Goal: Information Seeking & Learning: Learn about a topic

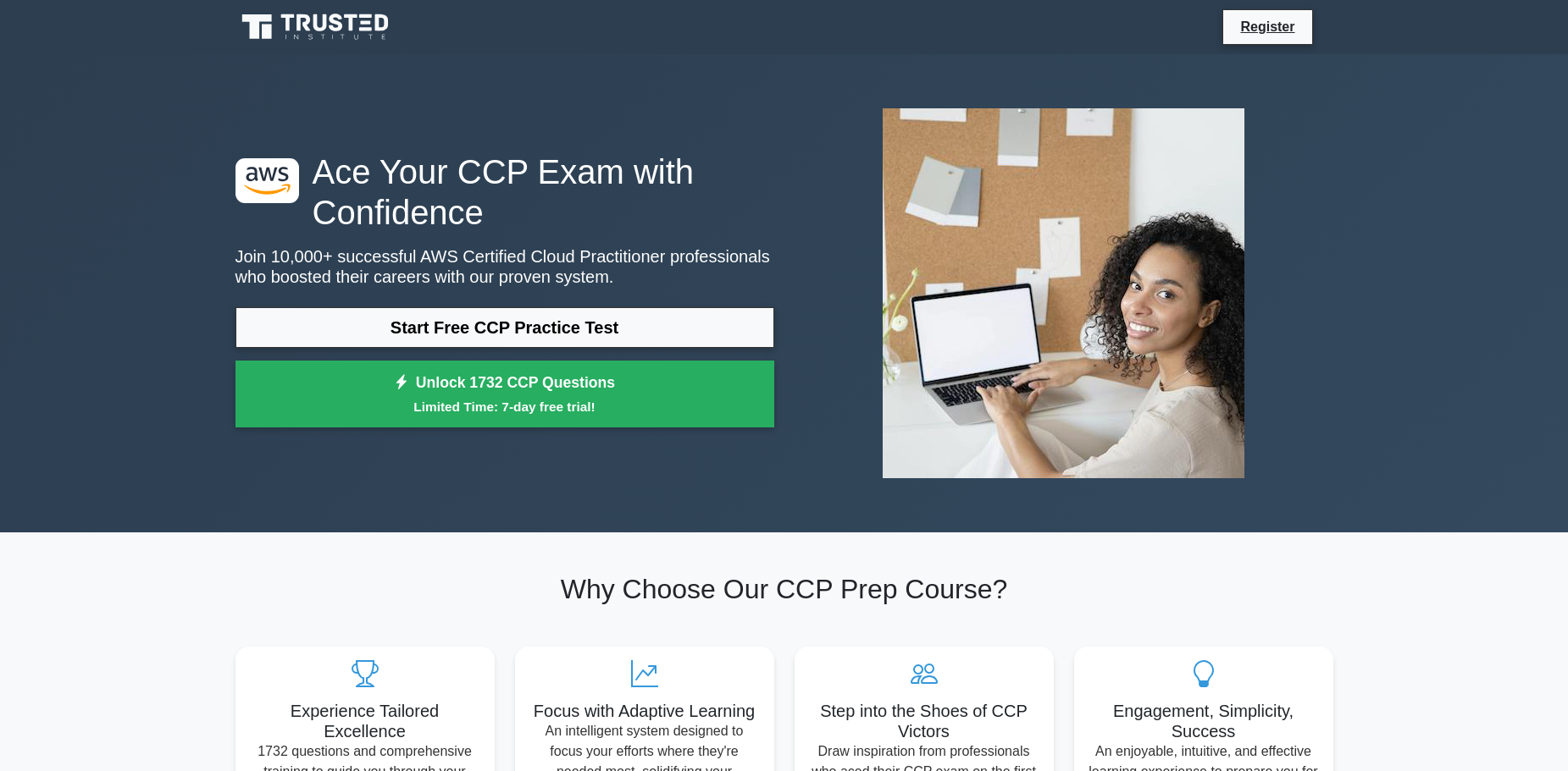
click at [553, 333] on link "Start Free CCP Practice Test" at bounding box center [505, 327] width 538 height 41
click at [482, 341] on link "Start Free CCP Practice Test" at bounding box center [505, 327] width 538 height 41
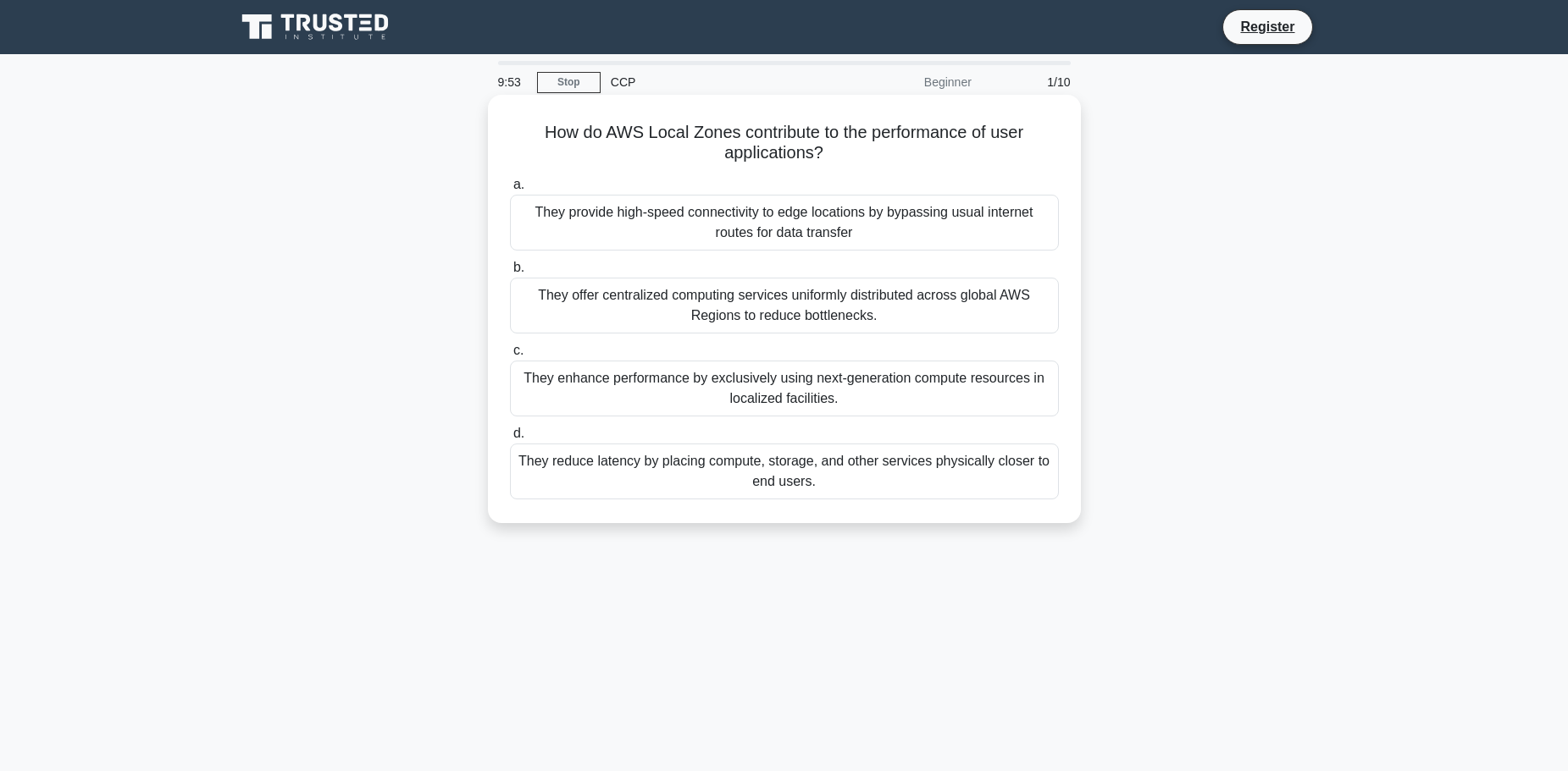
click at [691, 236] on div "They provide high-speed connectivity to edge locations by bypassing usual inter…" at bounding box center [784, 222] width 549 height 56
click at [510, 190] on input "a. They provide high-speed connectivity to edge locations by bypassing usual in…" at bounding box center [510, 185] width 0 height 11
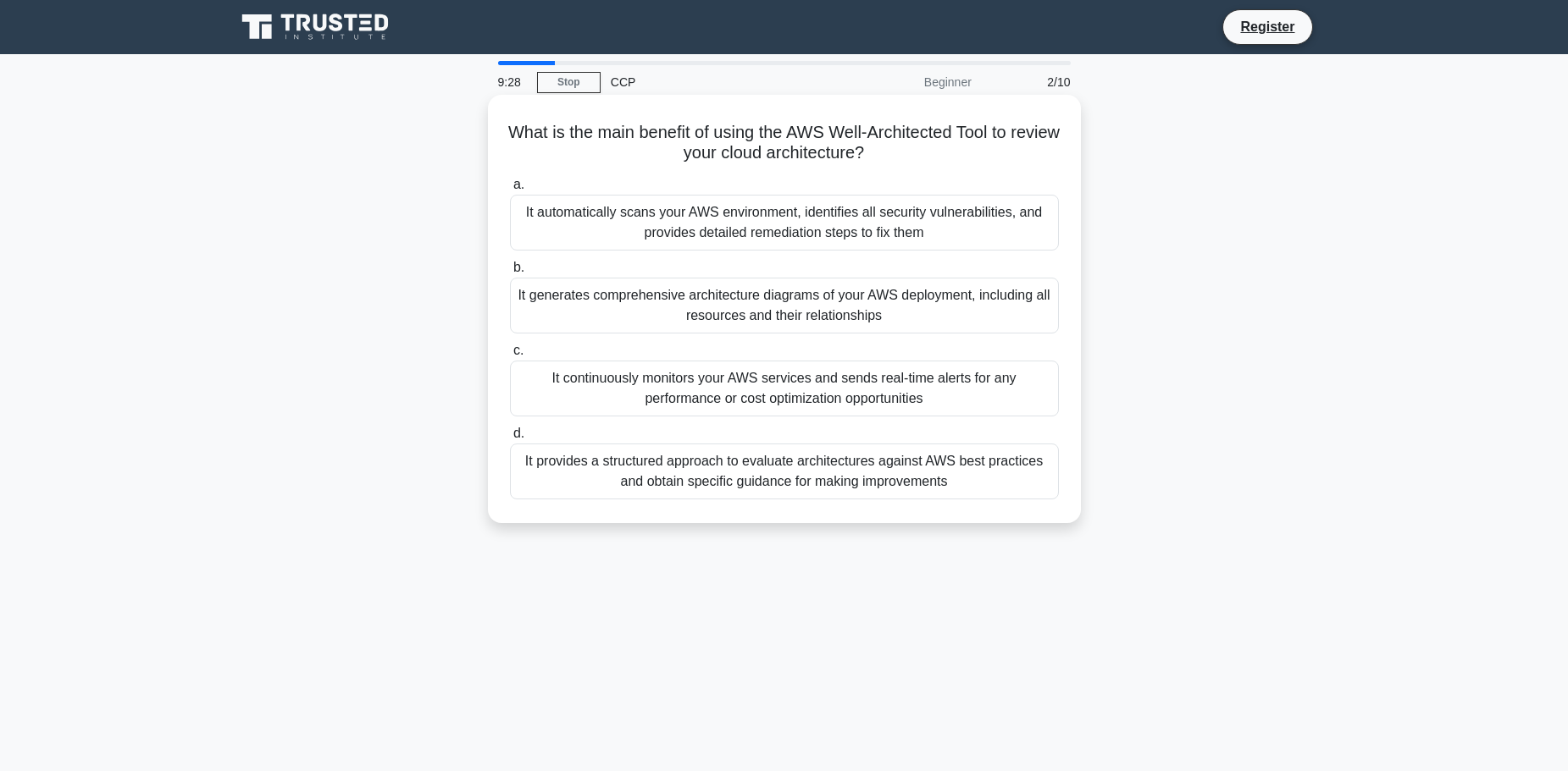
click at [602, 477] on div "It provides a structured approach to evaluate architectures against AWS best pr…" at bounding box center [784, 471] width 549 height 56
click at [510, 439] on input "d. It provides a structured approach to evaluate architectures against AWS best…" at bounding box center [510, 434] width 0 height 11
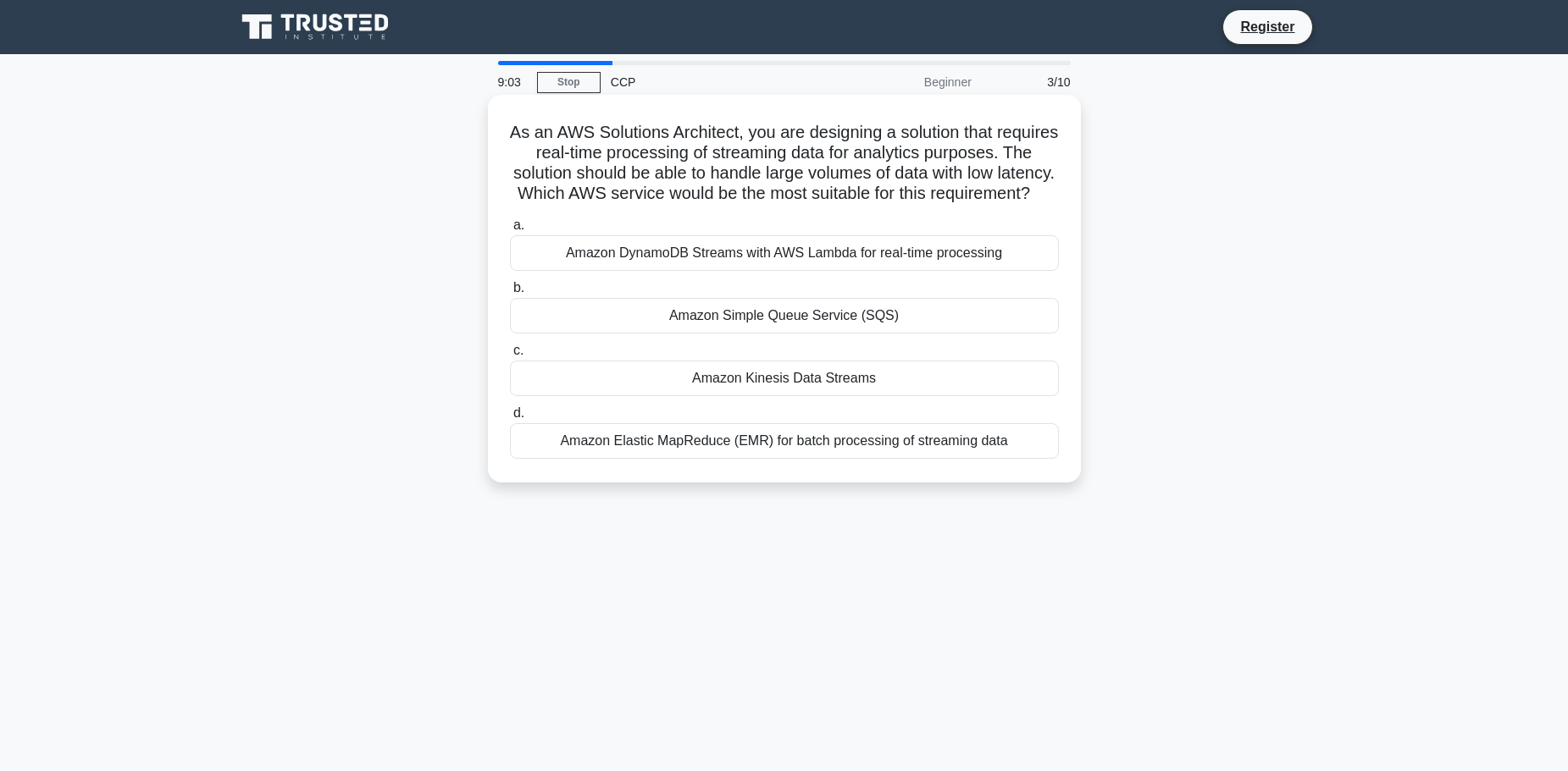
click at [580, 392] on div "Amazon Kinesis Data Streams" at bounding box center [784, 378] width 549 height 36
click at [510, 356] on input "c. Amazon Kinesis Data Streams" at bounding box center [510, 351] width 0 height 11
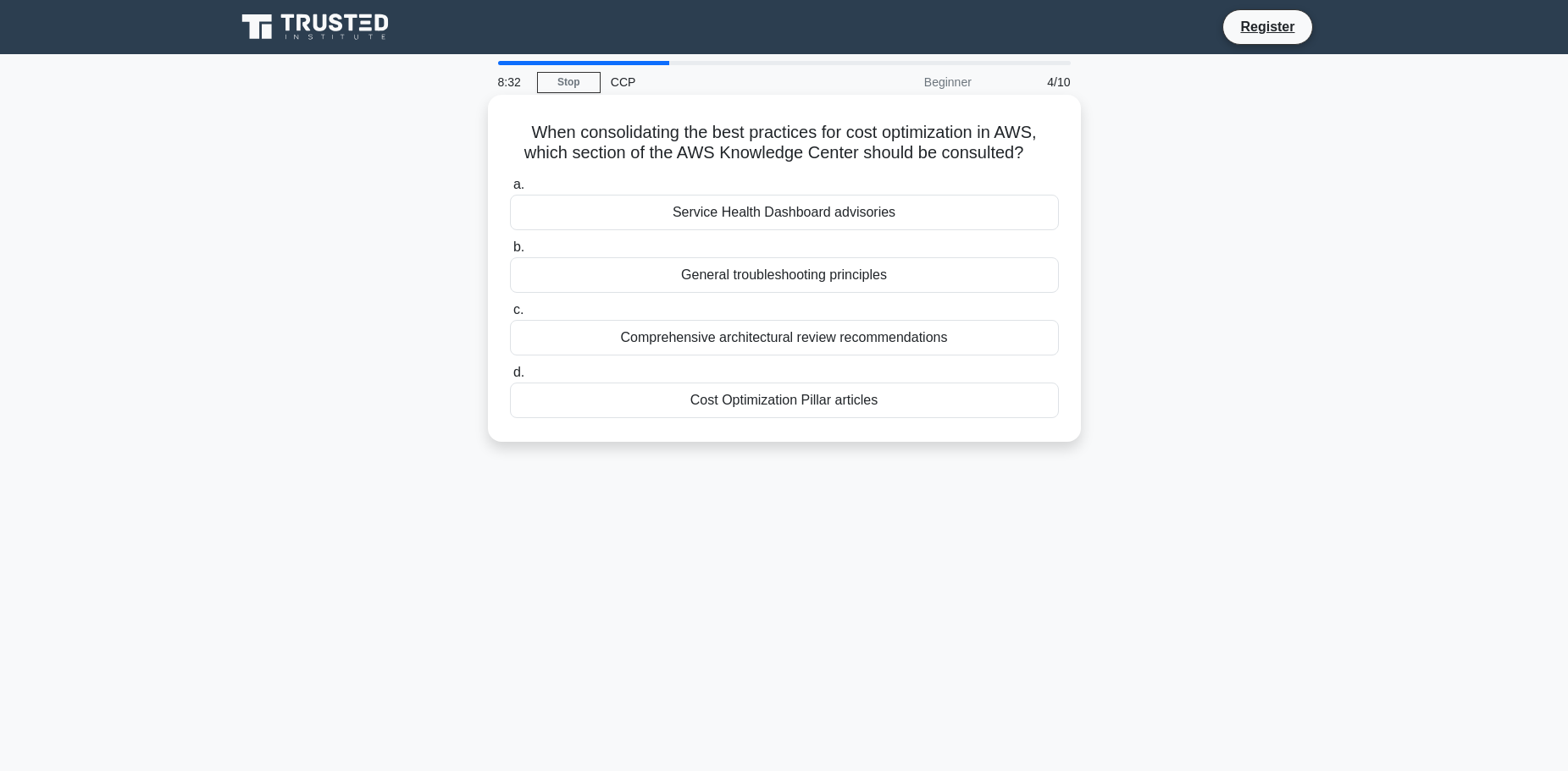
click at [695, 397] on div "Cost Optimization Pillar articles" at bounding box center [784, 401] width 549 height 36
click at [510, 378] on input "d. Cost Optimization Pillar articles" at bounding box center [510, 373] width 0 height 11
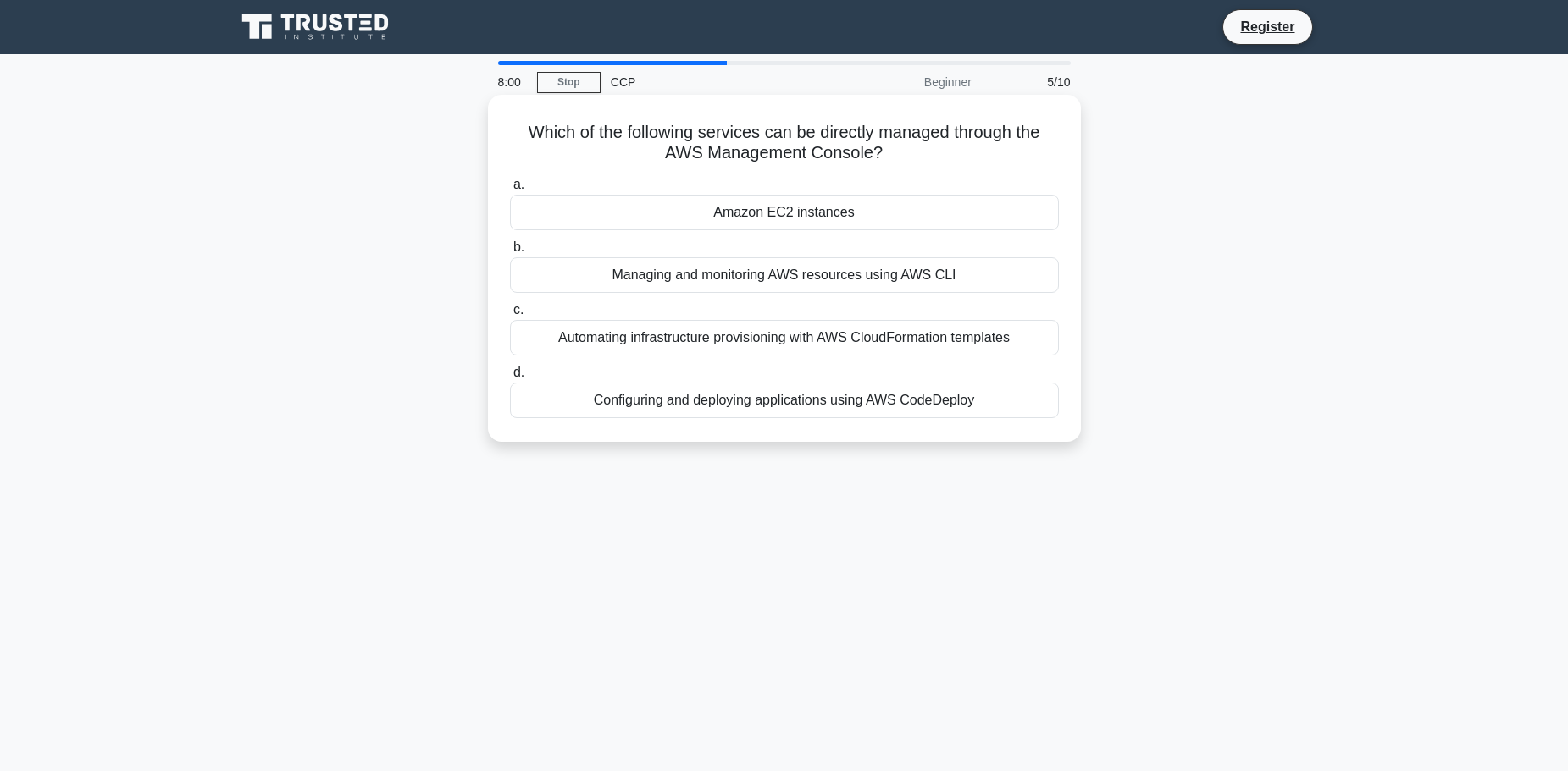
click at [675, 230] on div "Amazon EC2 instances" at bounding box center [784, 212] width 549 height 36
click at [510, 190] on input "a. Amazon EC2 instances" at bounding box center [510, 185] width 0 height 11
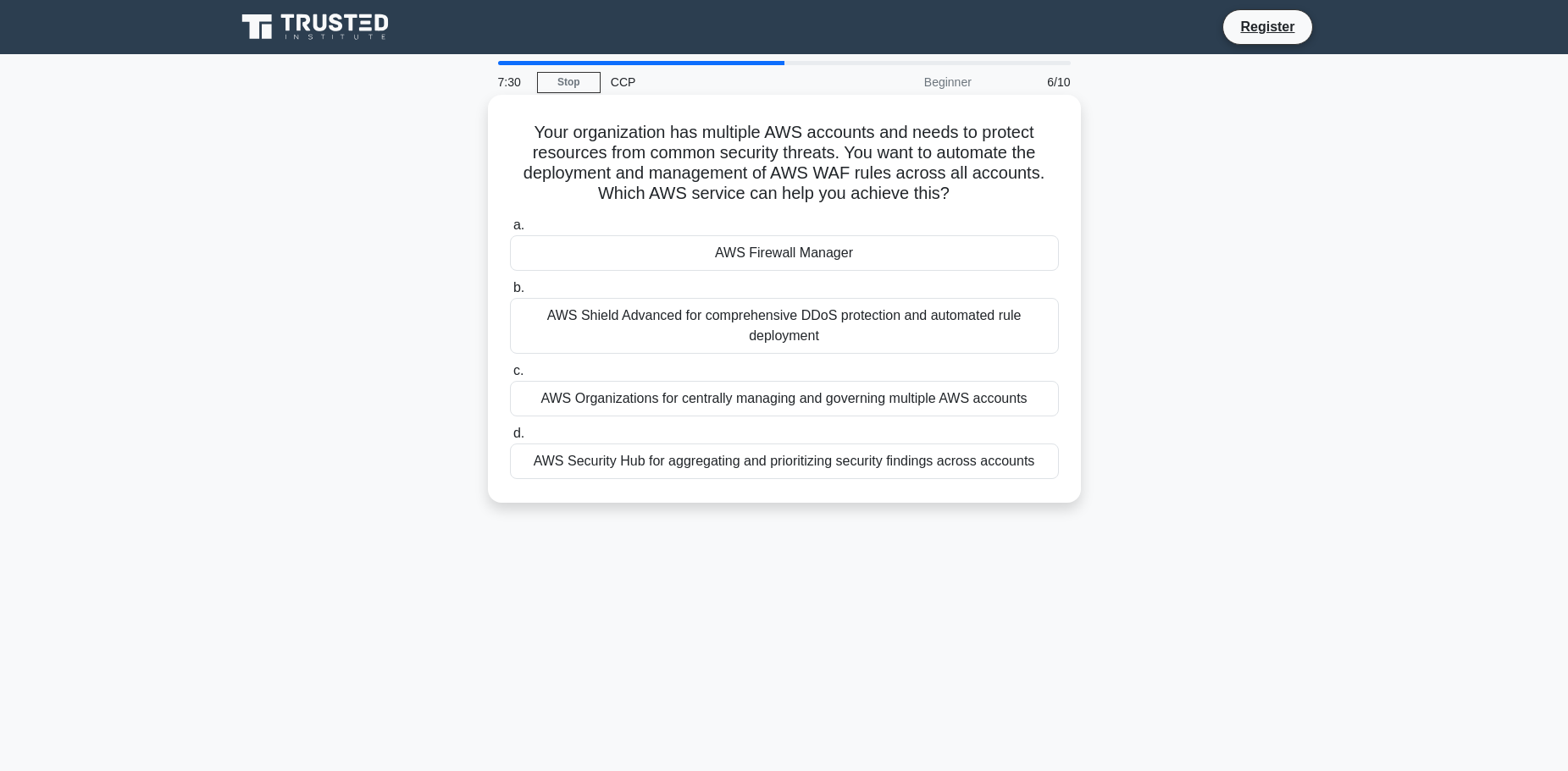
click at [616, 404] on div "AWS Organizations for centrally managing and governing multiple AWS accounts" at bounding box center [784, 399] width 549 height 36
click at [510, 377] on input "c. AWS Organizations for centrally managing and governing multiple AWS accounts" at bounding box center [510, 371] width 0 height 11
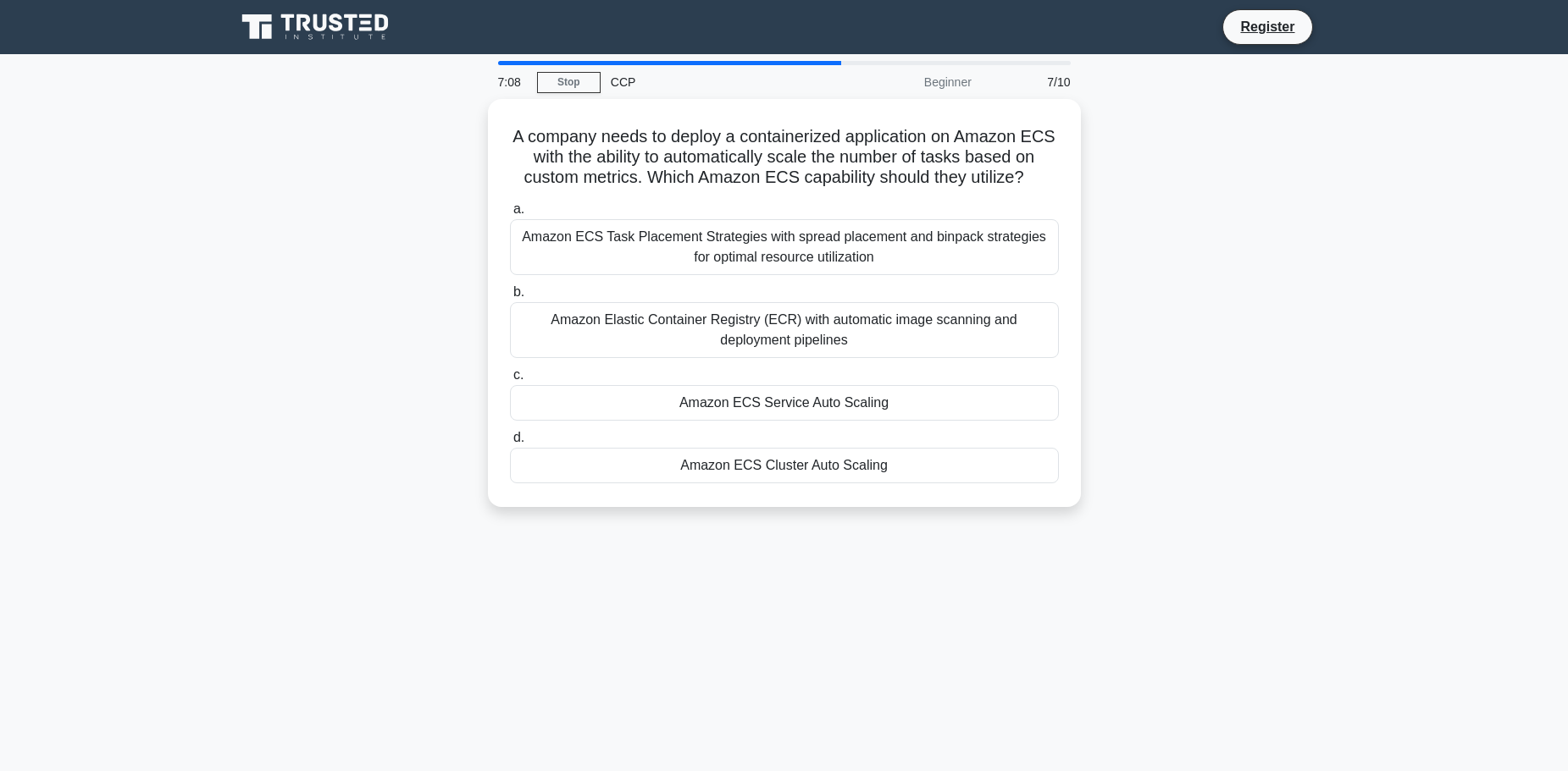
click at [616, 404] on div "Amazon ECS Service Auto Scaling" at bounding box center [784, 403] width 549 height 36
click at [510, 381] on input "c. Amazon ECS Service Auto Scaling" at bounding box center [510, 376] width 0 height 11
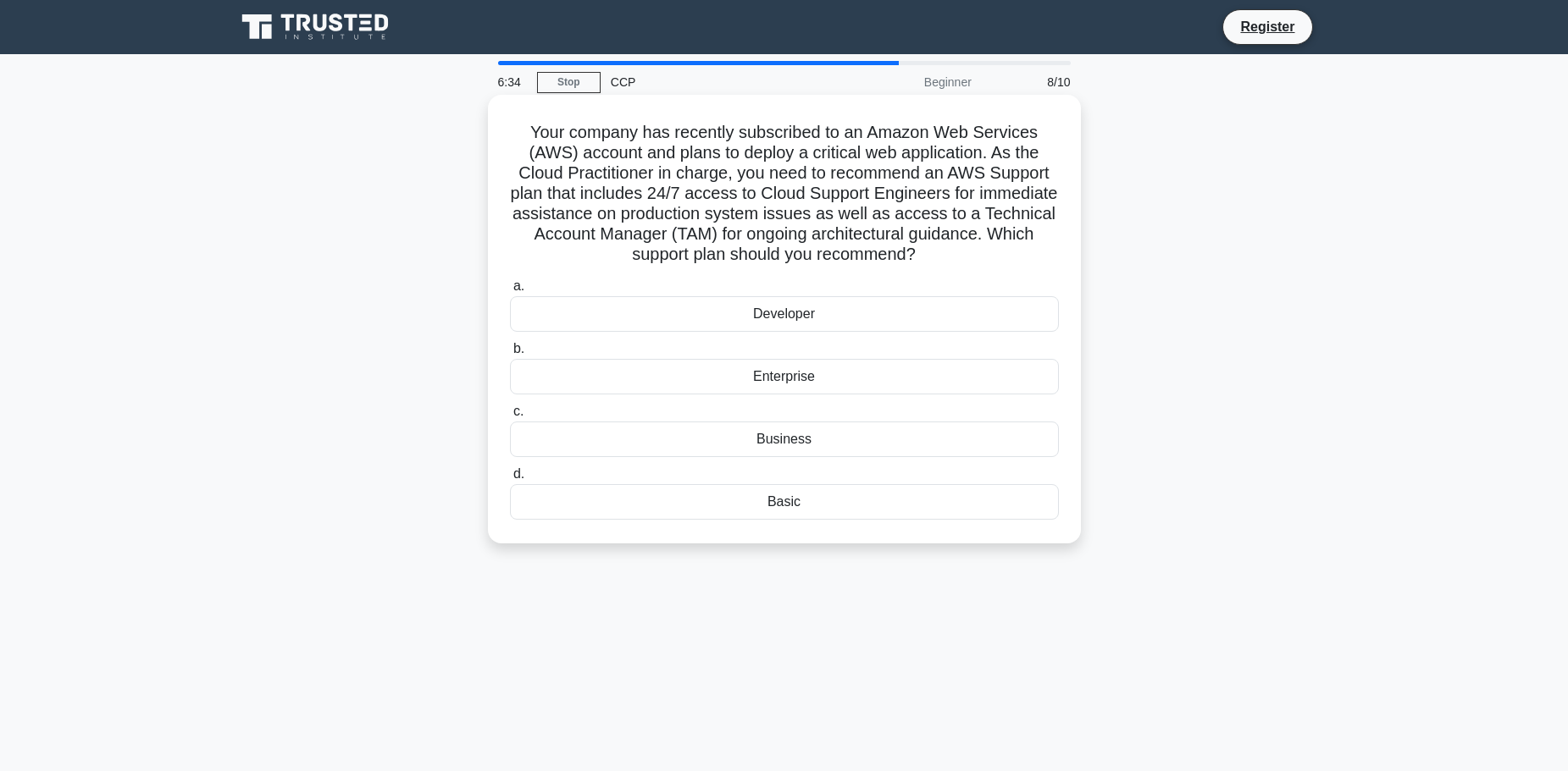
click at [767, 370] on div "Enterprise" at bounding box center [784, 377] width 549 height 36
click at [510, 354] on input "b. Enterprise" at bounding box center [510, 349] width 0 height 11
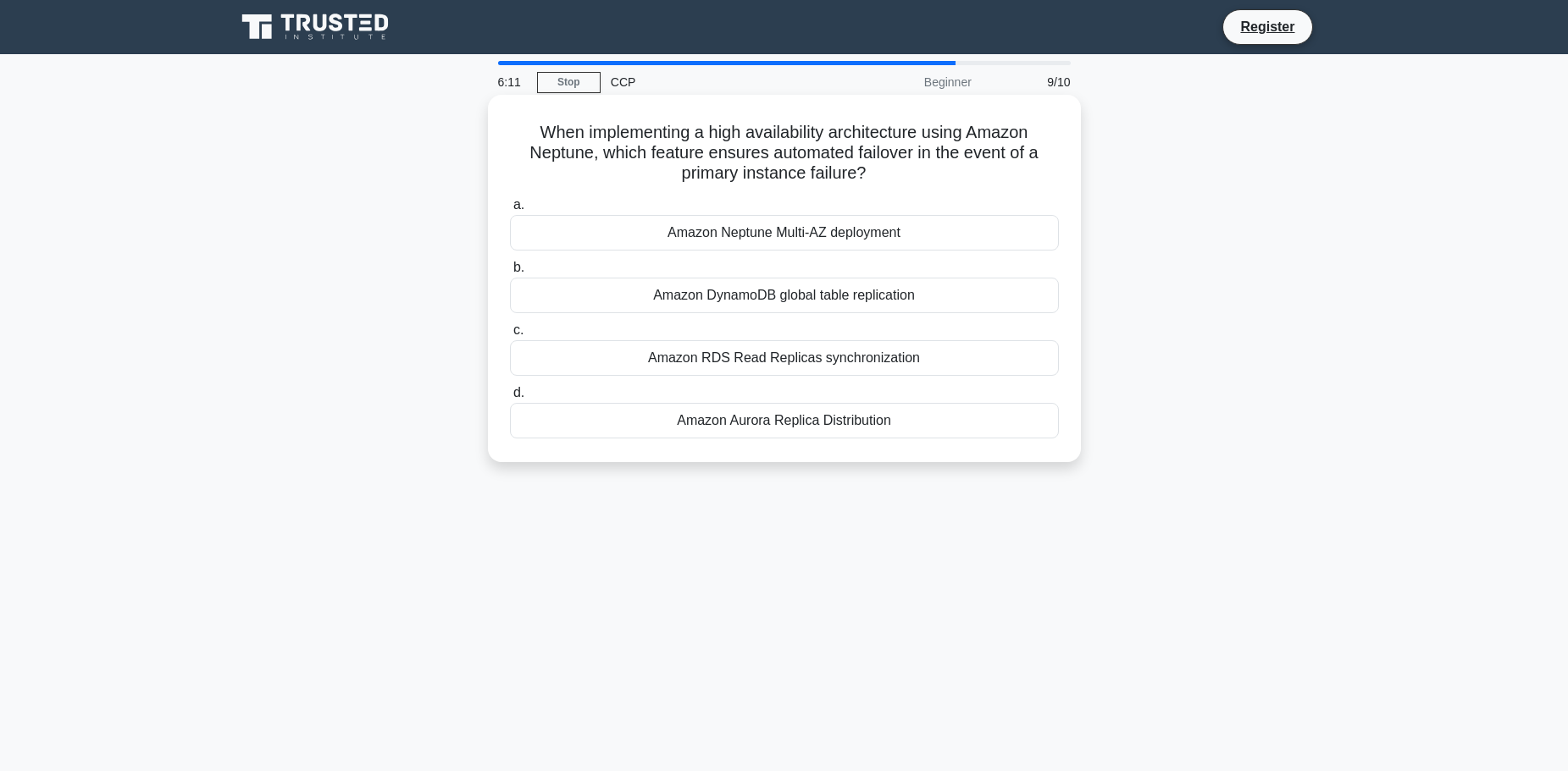
click at [813, 239] on div "Amazon Neptune Multi-AZ deployment" at bounding box center [784, 233] width 549 height 36
click at [510, 211] on input "a. Amazon Neptune Multi-AZ deployment" at bounding box center [510, 205] width 0 height 11
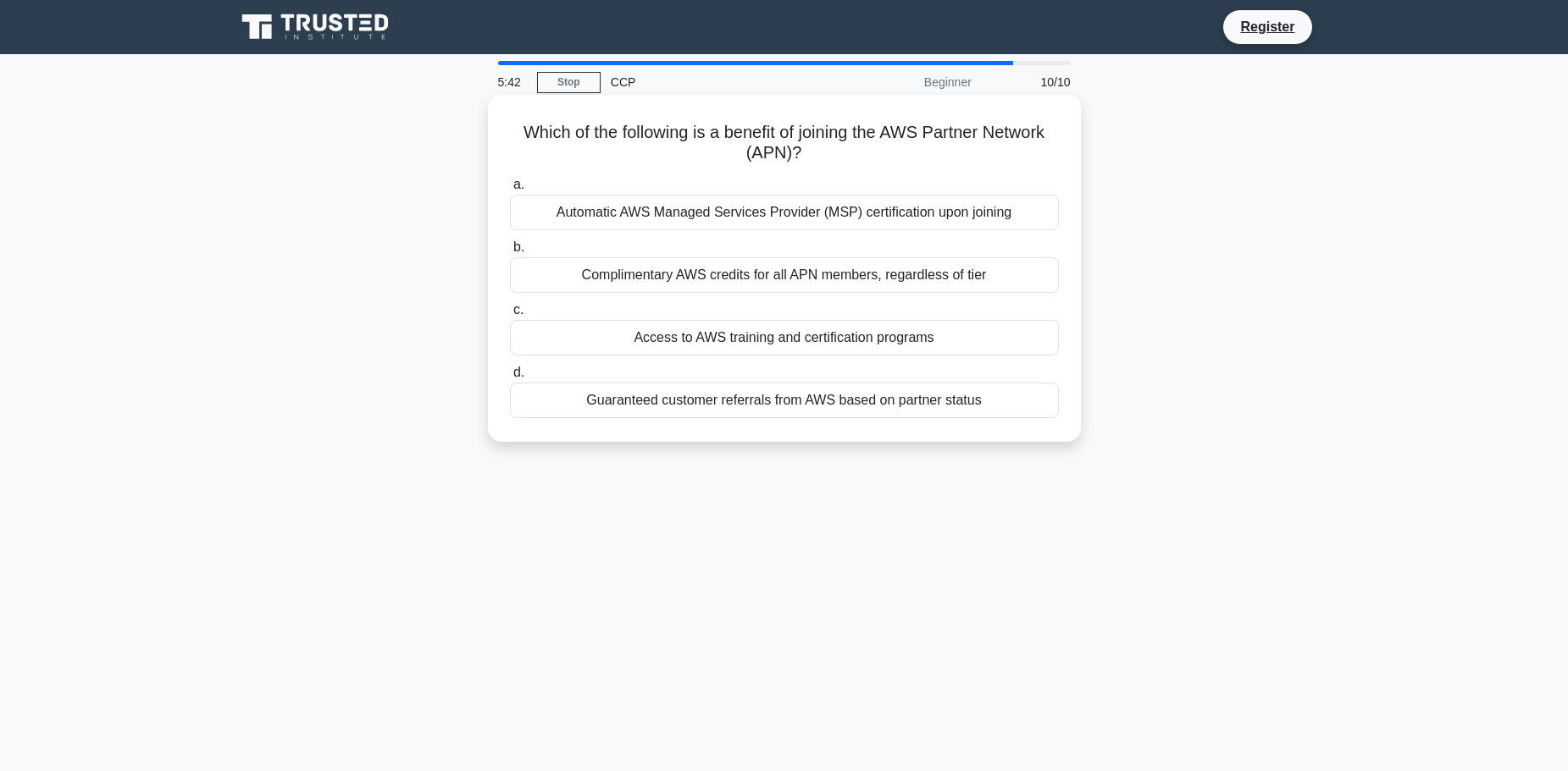
click at [898, 281] on div "Complimentary AWS credits for all APN members, regardless of tier" at bounding box center [784, 275] width 549 height 36
click at [510, 253] on input "b. Complimentary AWS credits for all APN members, regardless of tier" at bounding box center [510, 247] width 0 height 11
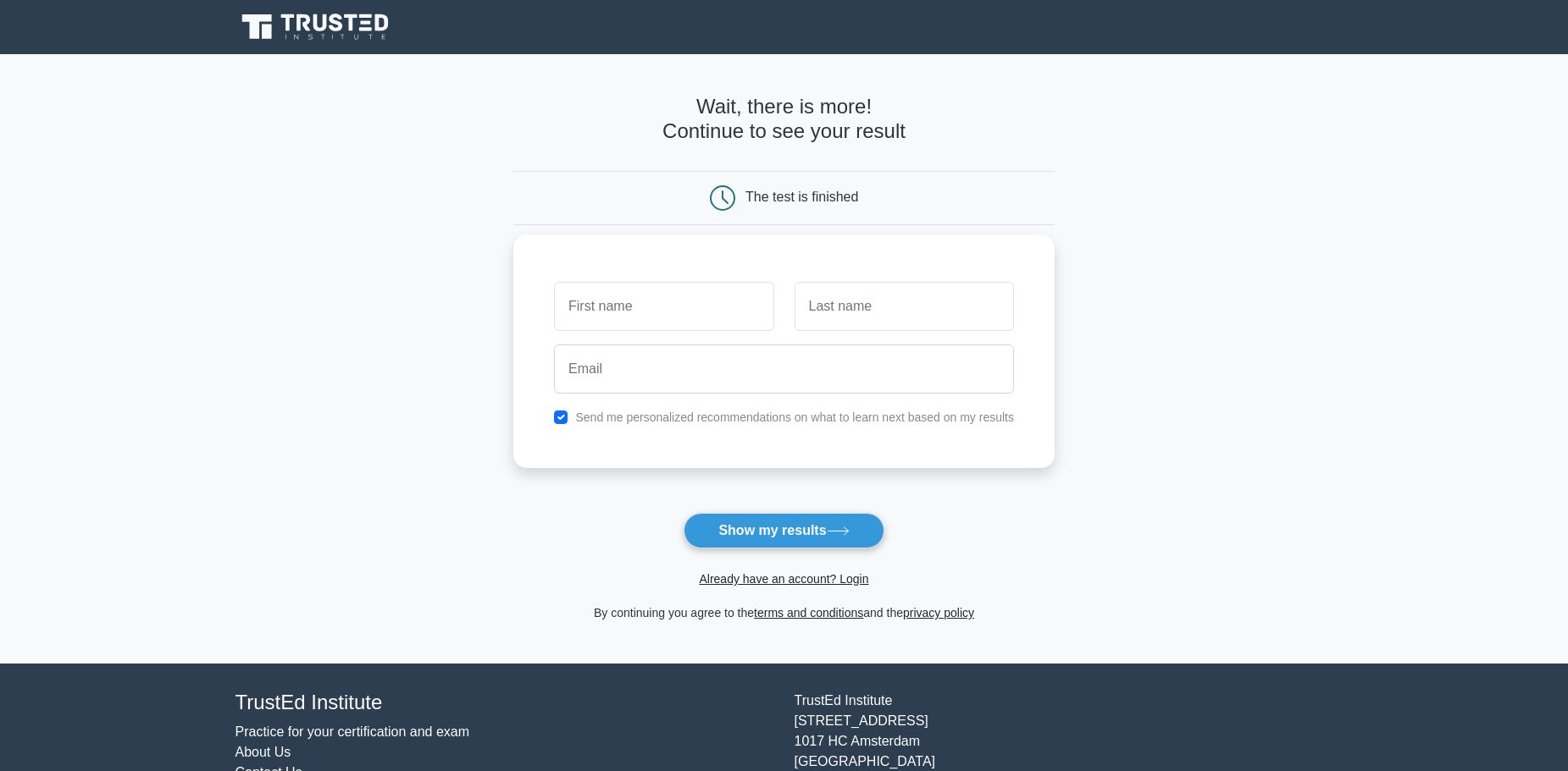
click at [693, 309] on input "text" at bounding box center [663, 306] width 220 height 49
type input "maissen"
type input "belgacem"
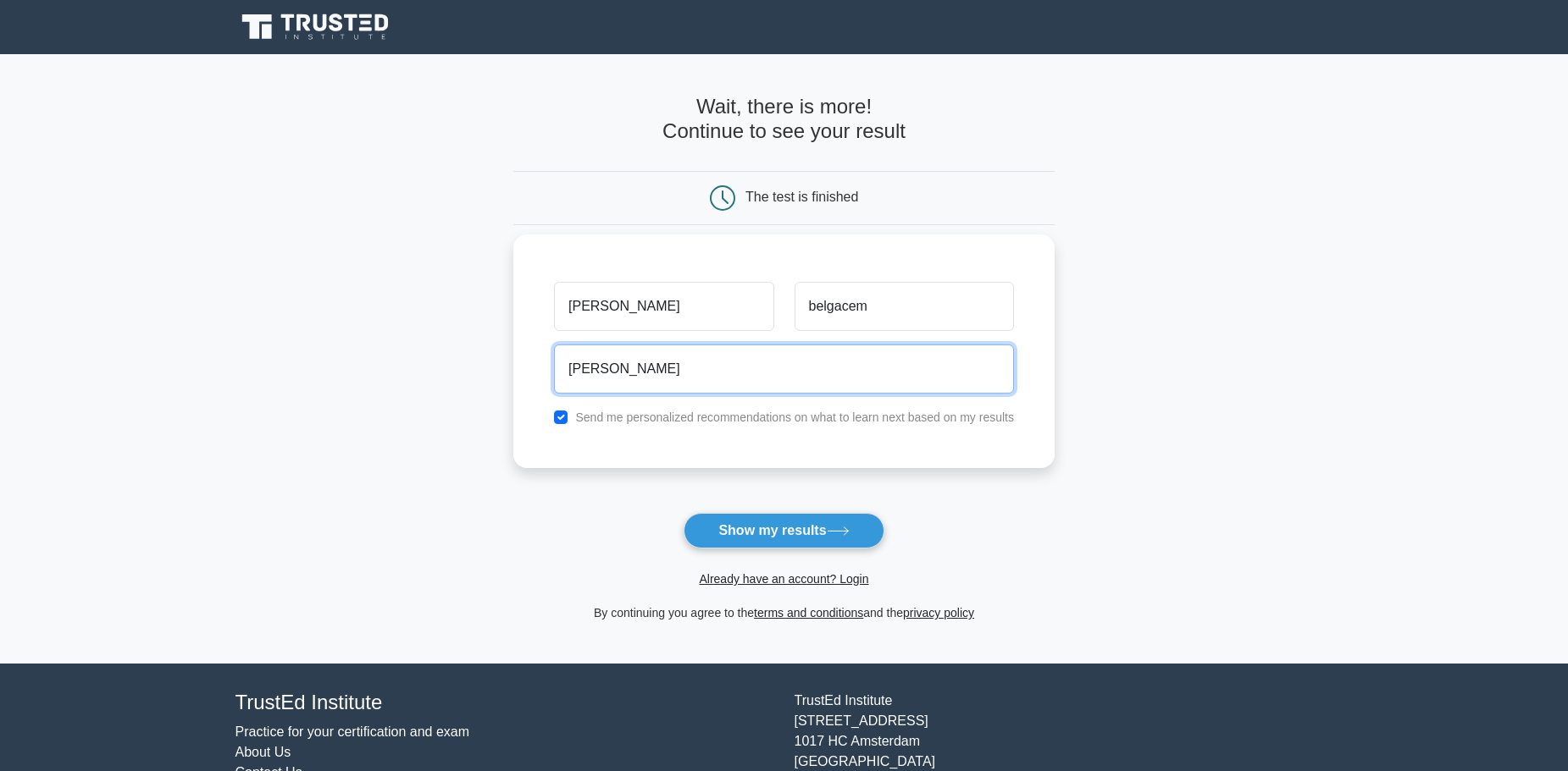
type input "maissen.developer500@gmail.com"
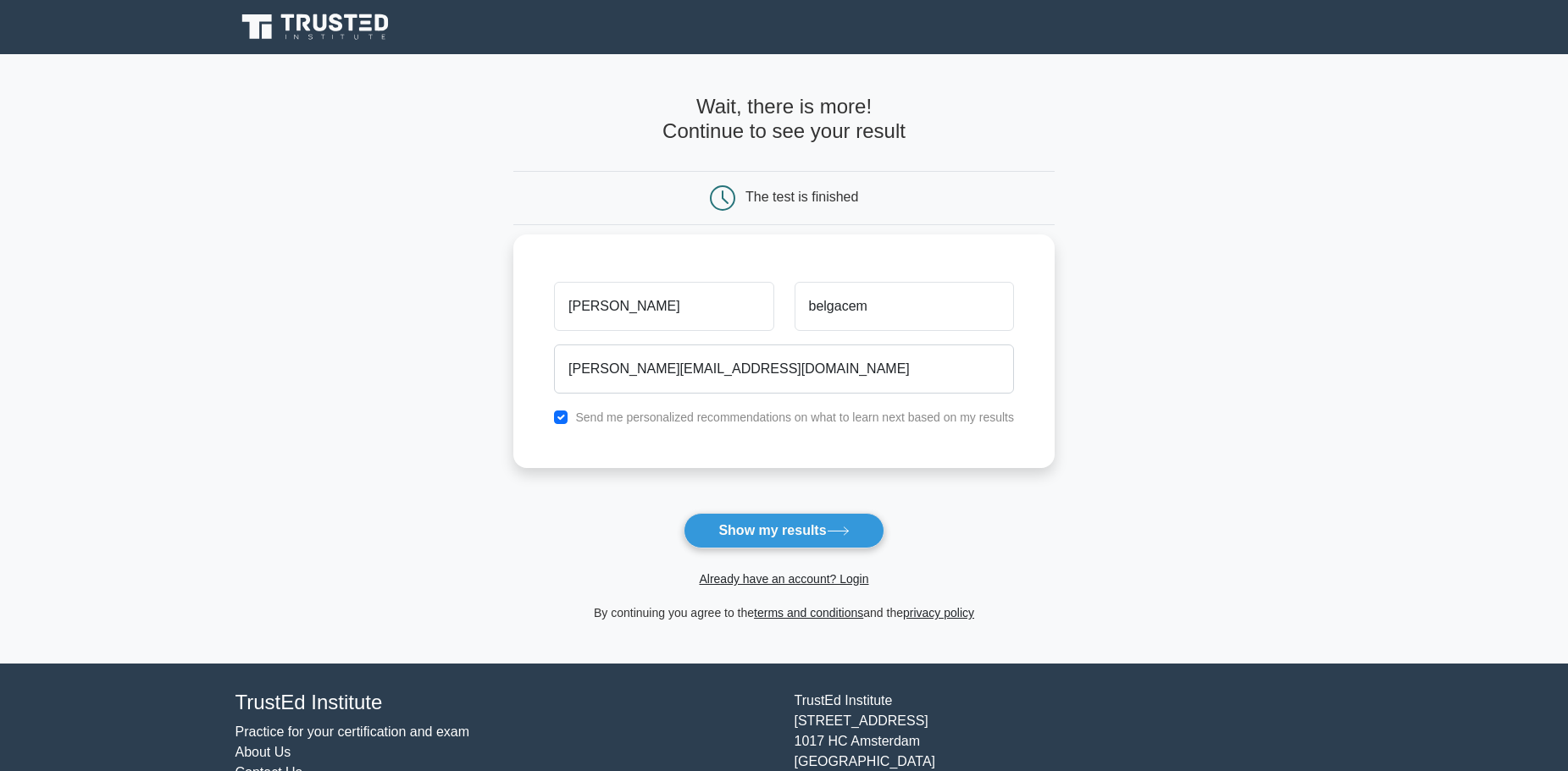
click at [754, 424] on label "Send me personalized recommendations on what to learn next based on my results" at bounding box center [794, 417] width 438 height 13
click at [708, 420] on label "Send me personalized recommendations on what to learn next based on my results" at bounding box center [794, 417] width 438 height 13
click at [563, 423] on input "checkbox" at bounding box center [560, 417] width 13 height 13
checkbox input "false"
click at [748, 543] on button "Show my results" at bounding box center [784, 531] width 200 height 36
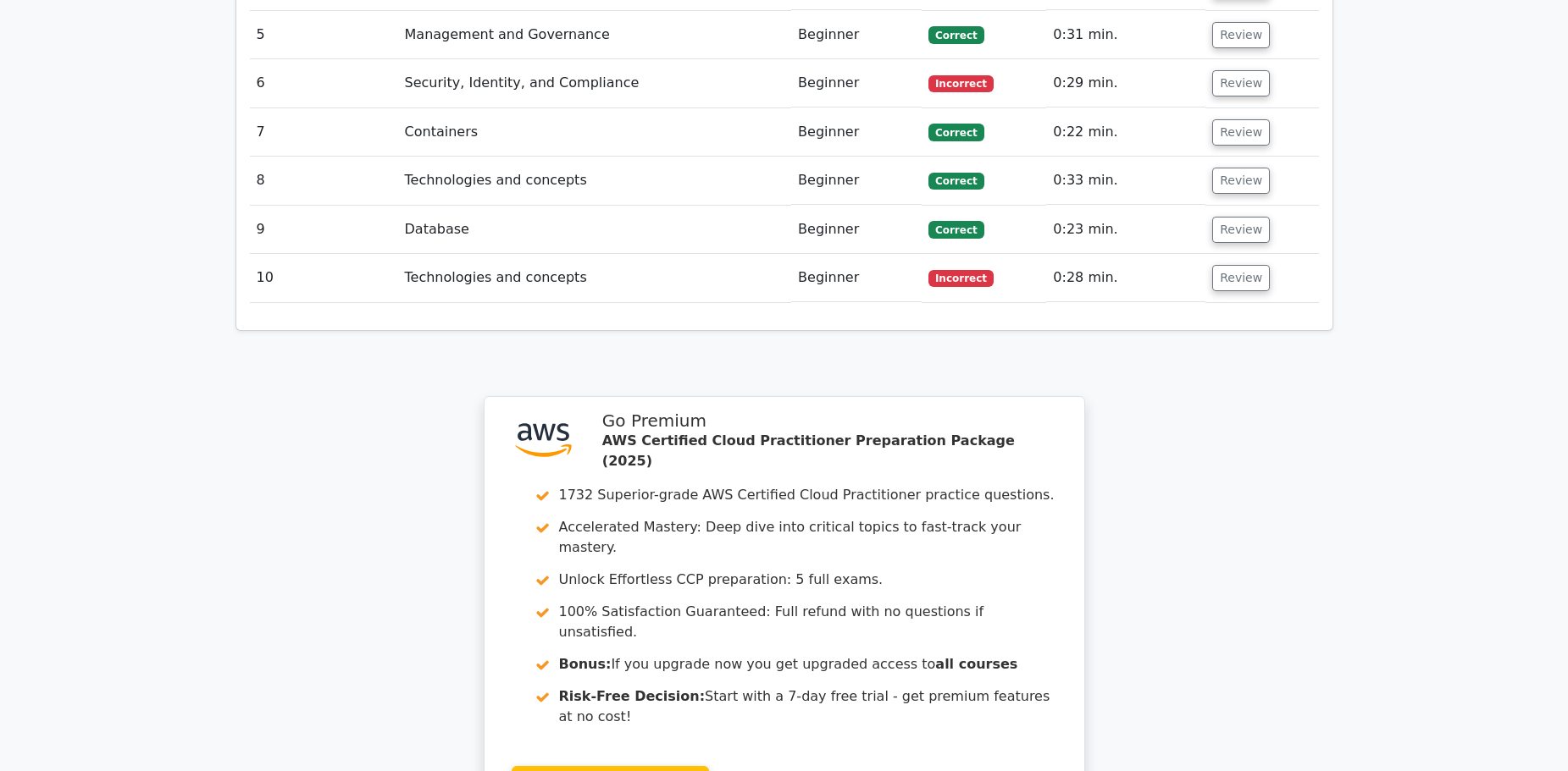
scroll to position [2663, 0]
